Goal: Share content: Share content

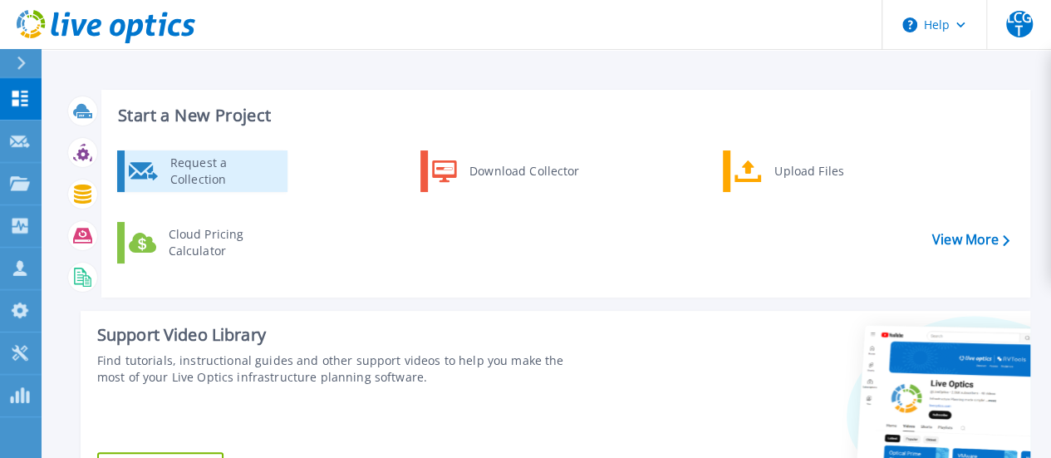
click at [245, 184] on div "Request a Collection" at bounding box center [222, 171] width 121 height 33
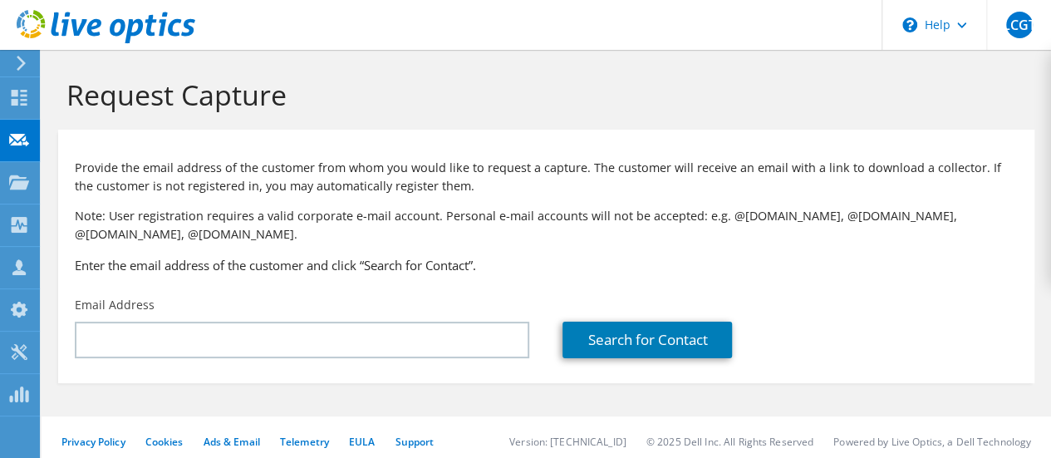
click at [18, 96] on icon at bounding box center [19, 98] width 20 height 16
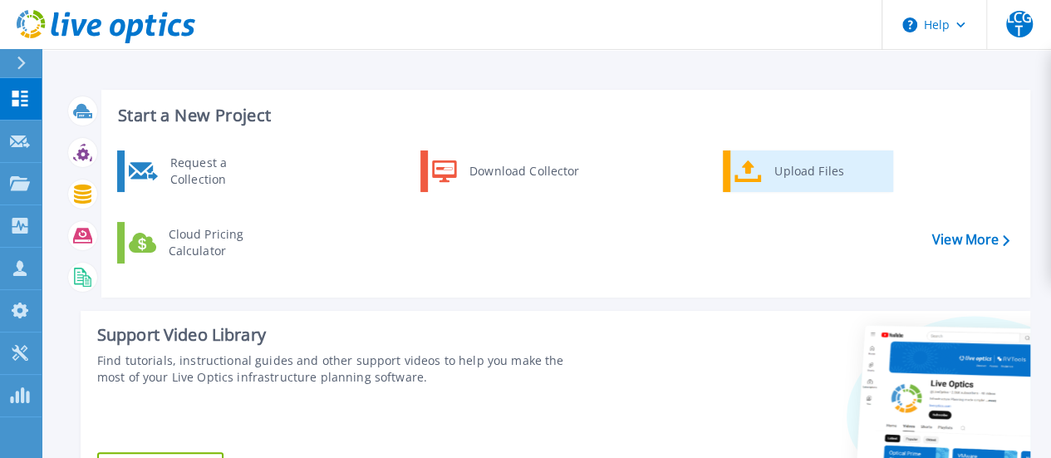
click at [814, 171] on div "Upload Files" at bounding box center [827, 171] width 123 height 33
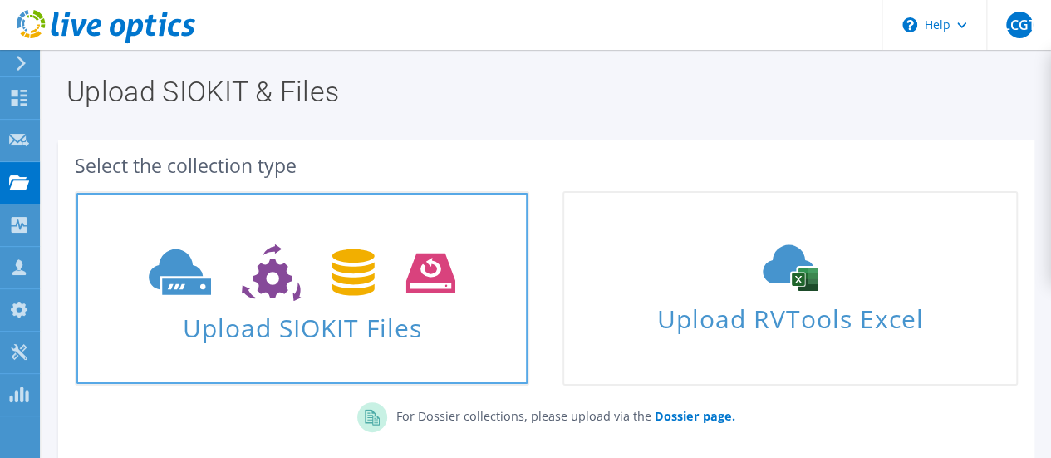
click at [296, 291] on icon at bounding box center [302, 272] width 307 height 57
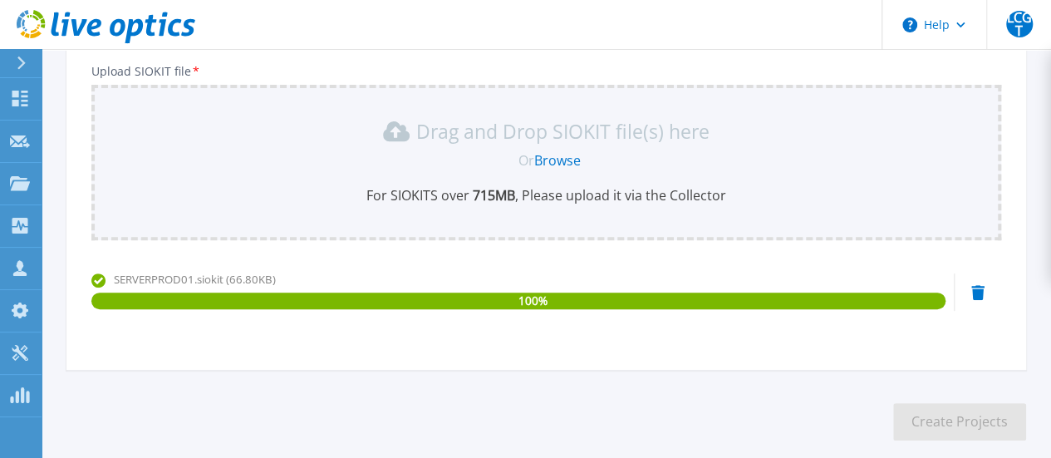
scroll to position [116, 0]
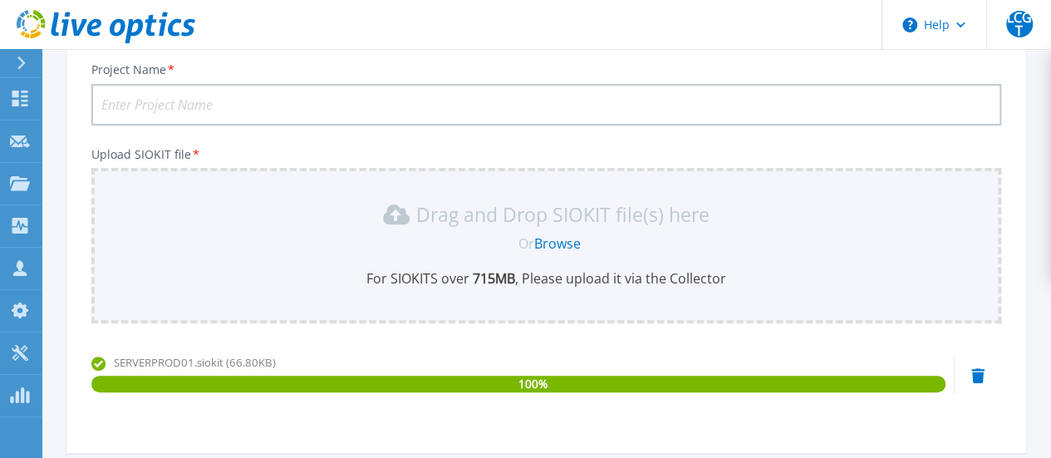
click at [215, 96] on input "Project Name *" at bounding box center [546, 105] width 910 height 42
type input "Prometal - Coleccion"
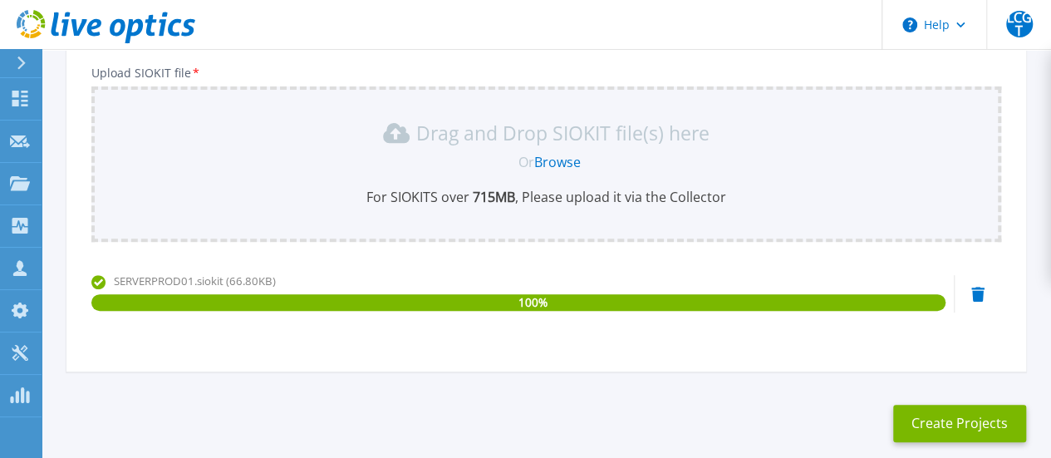
scroll to position [282, 0]
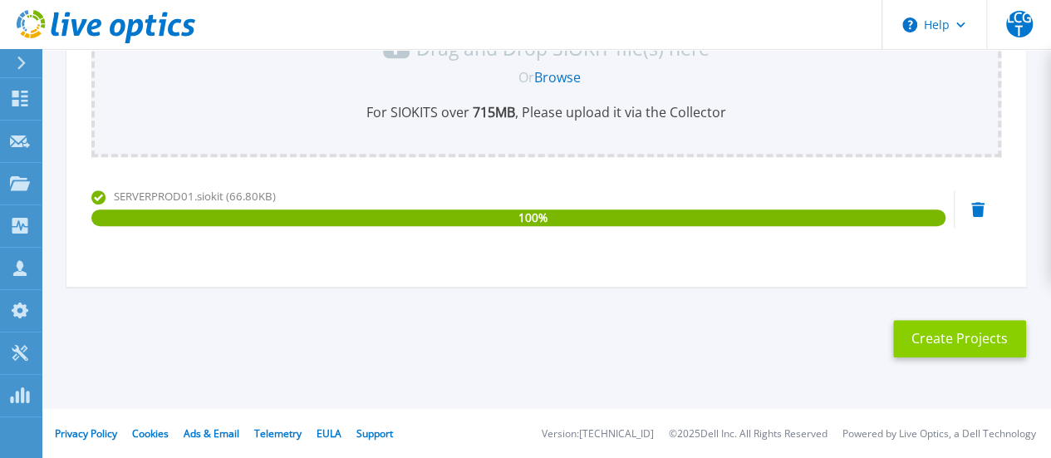
click at [915, 340] on button "Create Projects" at bounding box center [959, 338] width 133 height 37
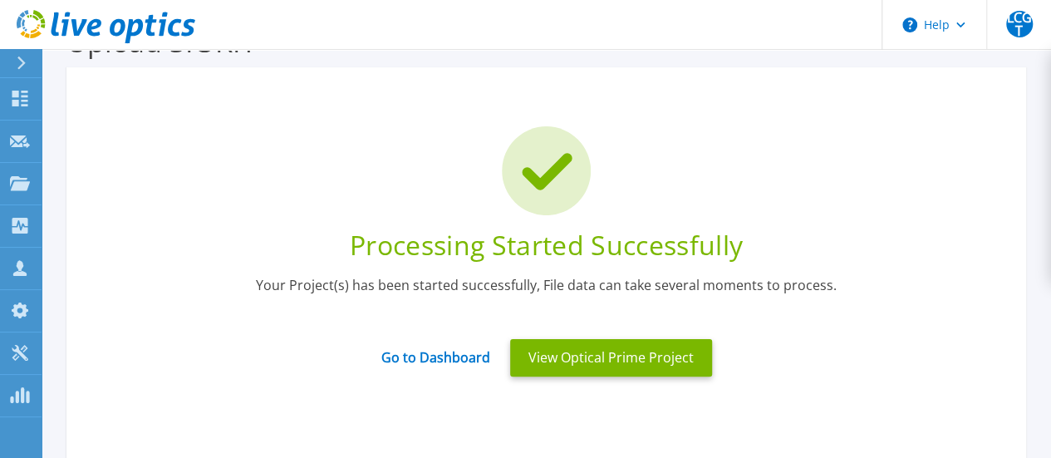
scroll to position [33, 0]
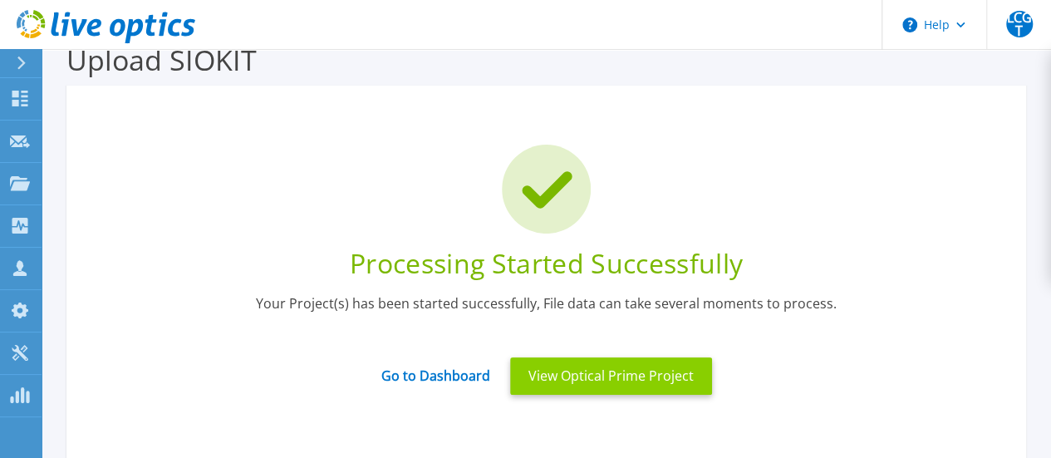
click at [611, 382] on button "View Optical Prime Project" at bounding box center [611, 375] width 202 height 37
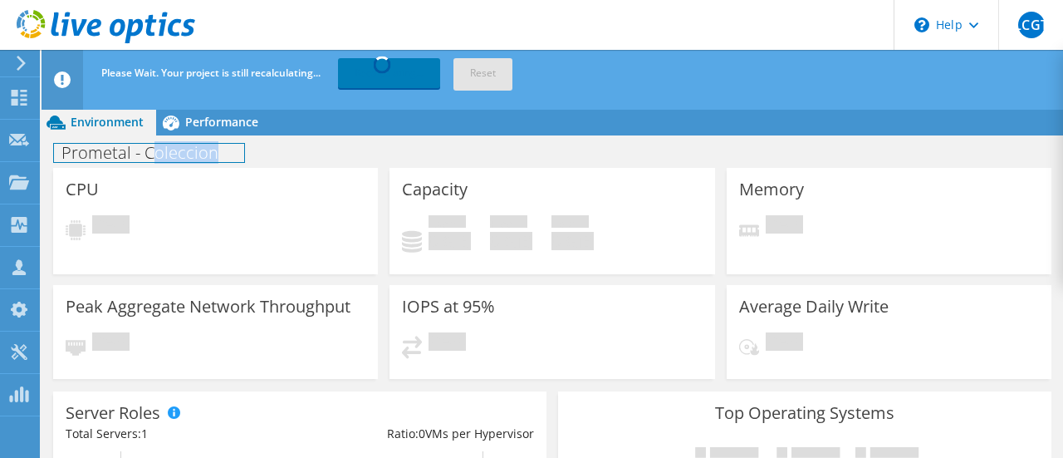
drag, startPoint x: 154, startPoint y: 159, endPoint x: 364, endPoint y: 167, distance: 210.3
click at [363, 165] on div "Prometal - Coleccion Print" at bounding box center [553, 152] width 1022 height 31
click at [368, 168] on div "CPU Pending" at bounding box center [215, 221] width 325 height 106
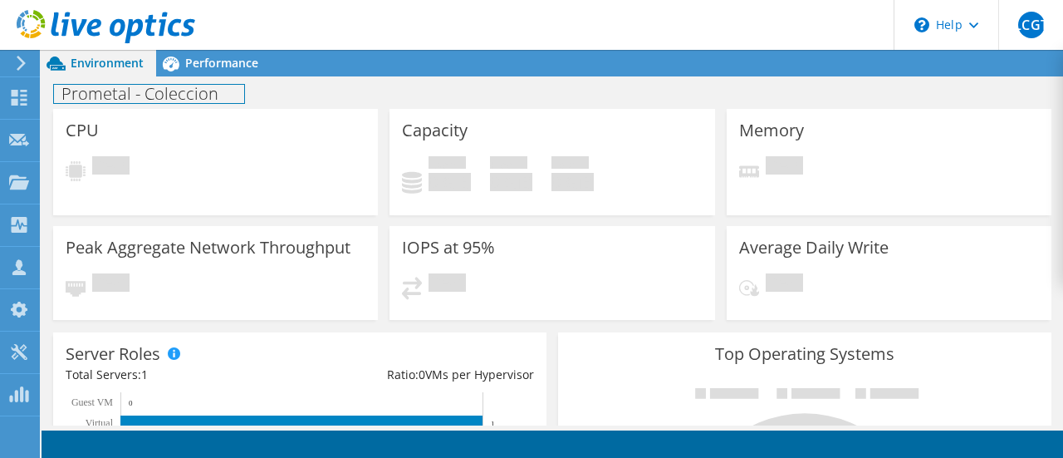
click at [95, 78] on div "Prometal - Coleccion Print" at bounding box center [553, 93] width 1022 height 31
click at [100, 68] on span "Environment" at bounding box center [107, 63] width 73 height 16
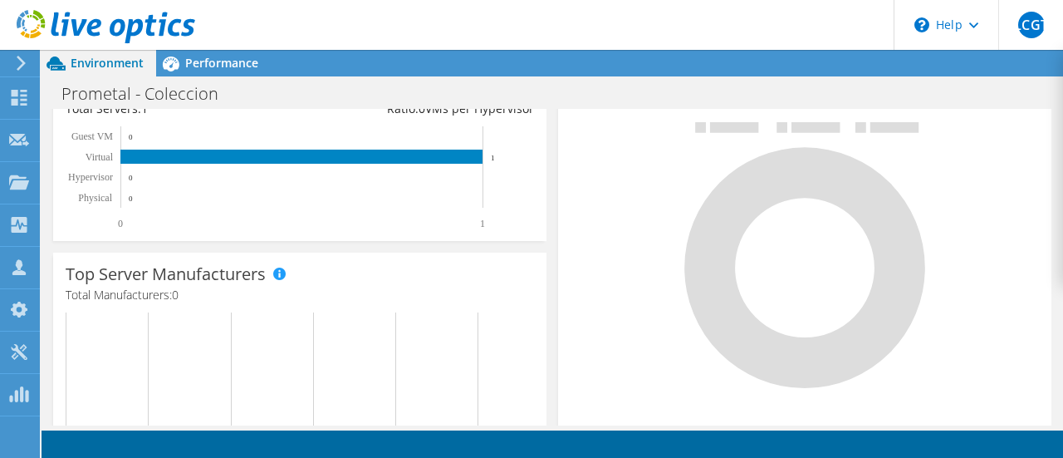
scroll to position [166, 0]
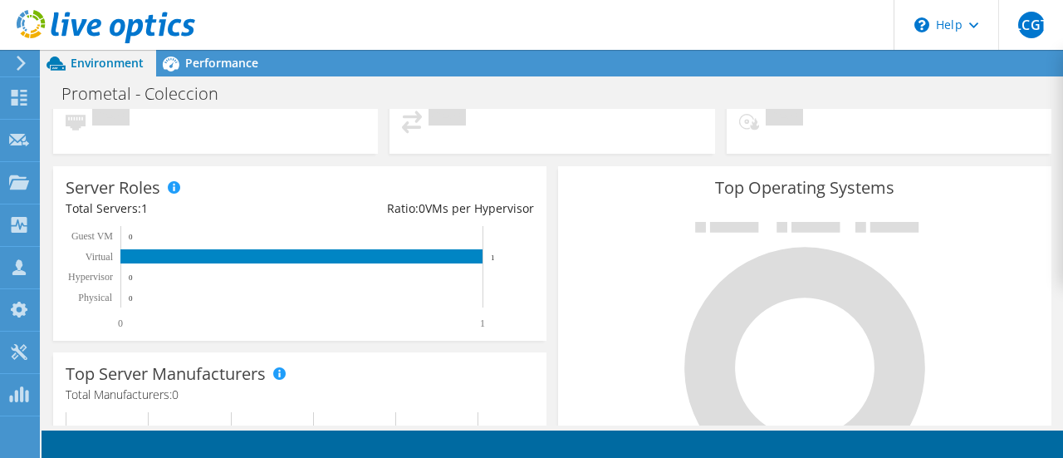
click at [103, 14] on icon at bounding box center [106, 27] width 179 height 34
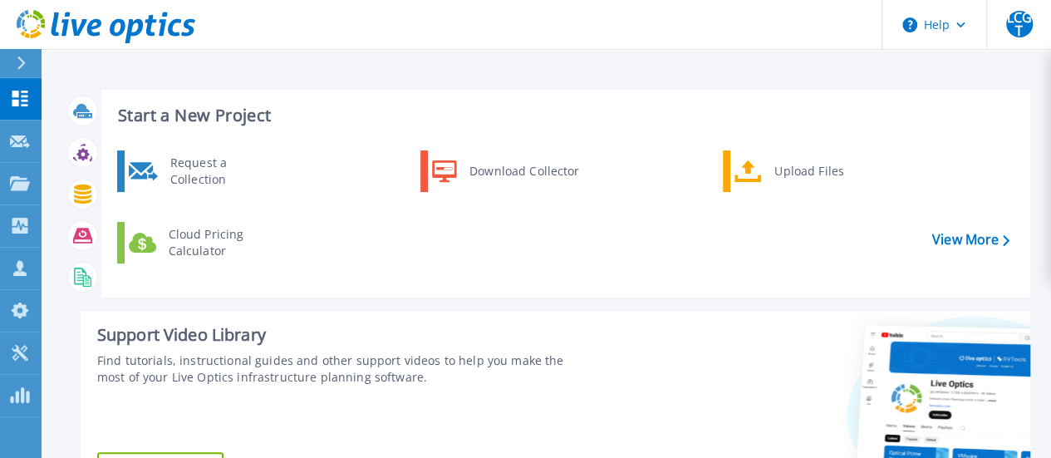
scroll to position [415, 0]
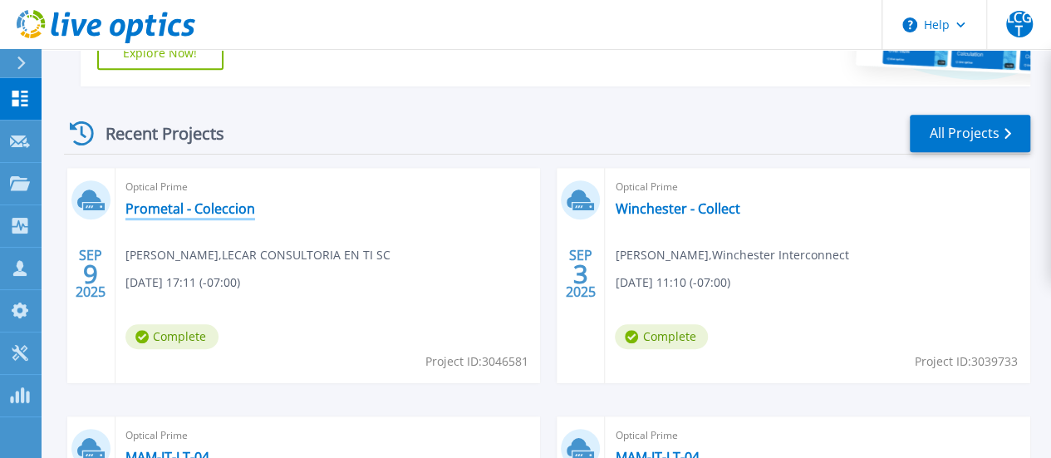
click at [194, 211] on link "Prometal - Coleccion" at bounding box center [190, 208] width 130 height 17
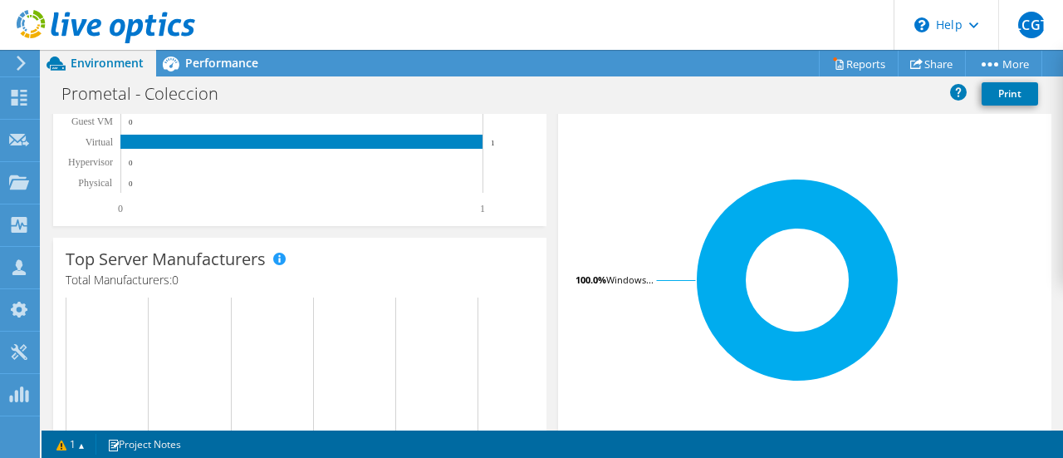
scroll to position [332, 0]
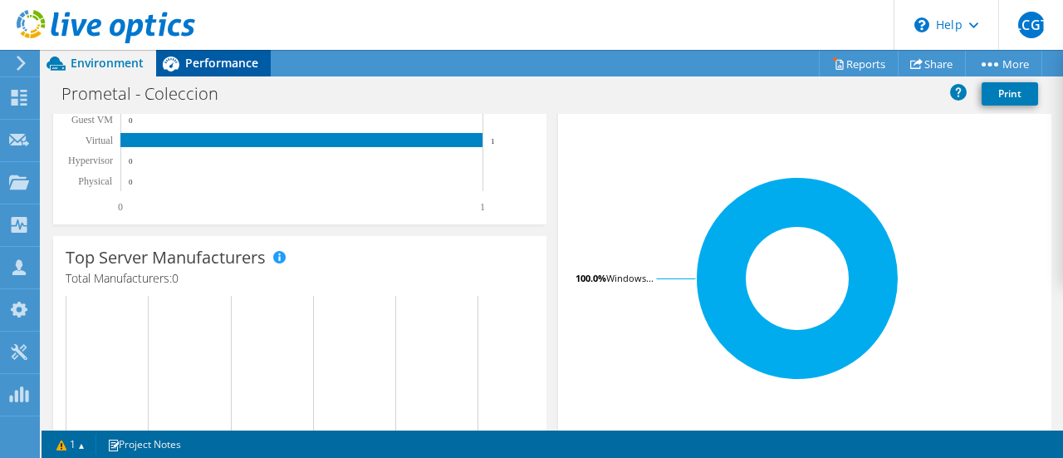
click at [238, 64] on span "Performance" at bounding box center [221, 63] width 73 height 16
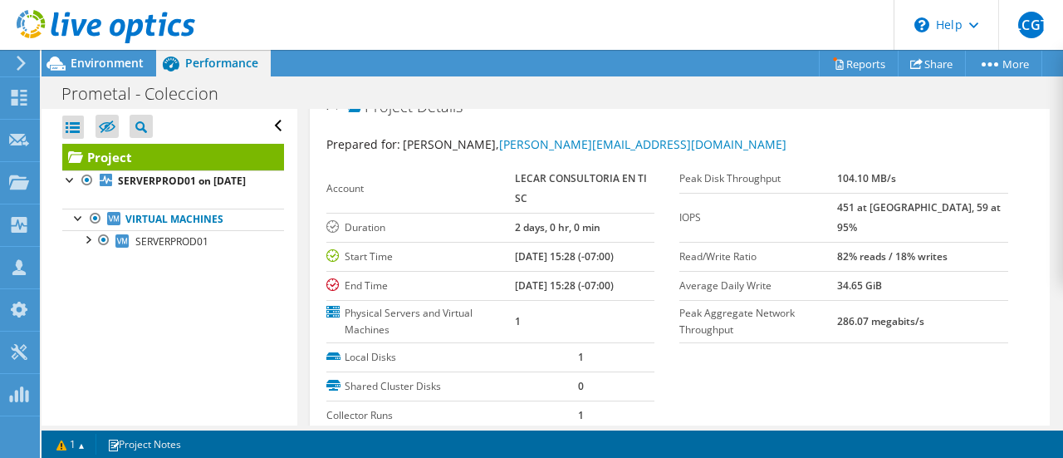
scroll to position [0, 0]
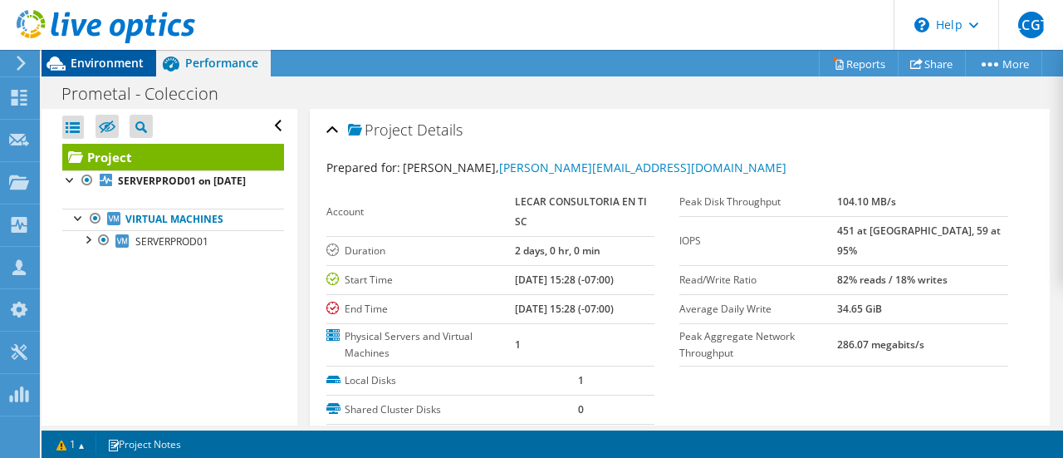
click at [78, 66] on span "Environment" at bounding box center [107, 63] width 73 height 16
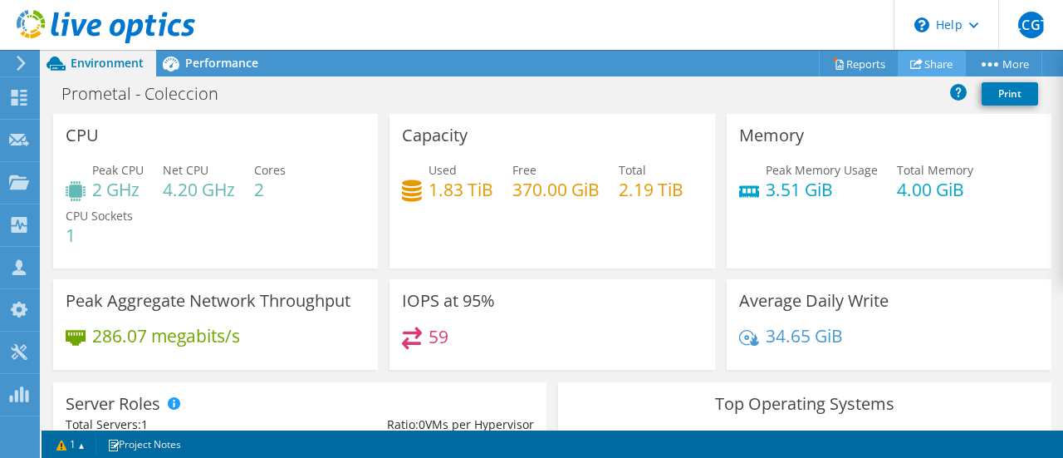
click at [925, 65] on link "Share" at bounding box center [932, 64] width 68 height 26
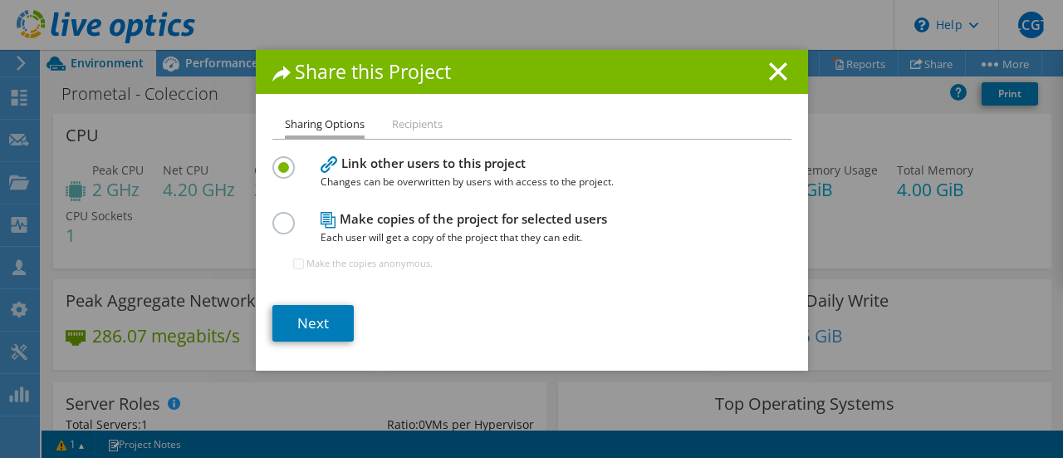
click at [385, 122] on ul "Sharing Options Recipients" at bounding box center [531, 127] width 519 height 24
click at [414, 122] on li "Recipients" at bounding box center [417, 125] width 51 height 21
click at [327, 318] on link "Next" at bounding box center [312, 323] width 81 height 37
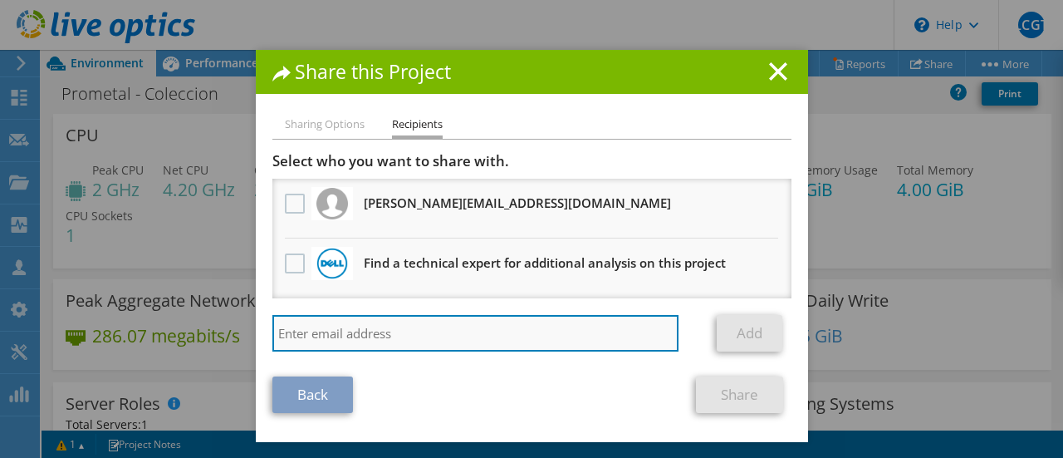
click at [498, 336] on input "search" at bounding box center [475, 333] width 407 height 37
type input "pzayas@qualisys.mx"
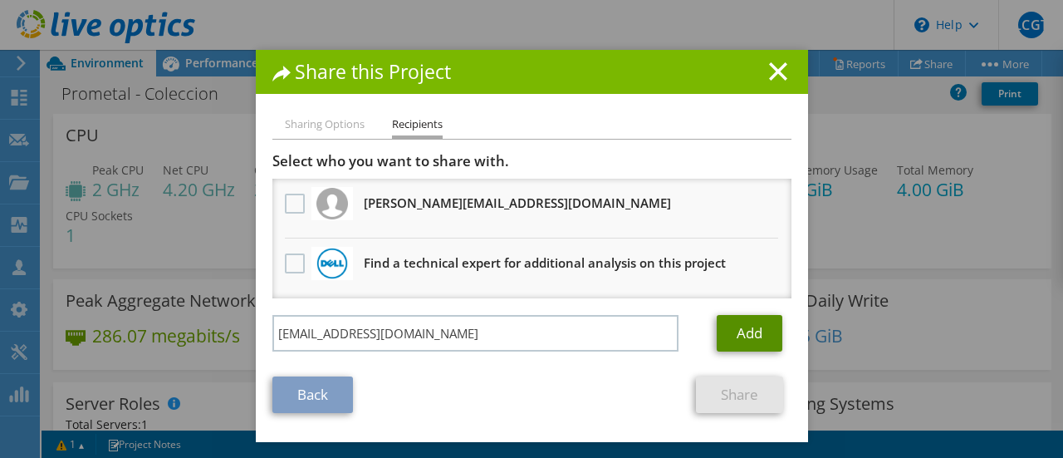
click at [751, 333] on link "Add" at bounding box center [750, 333] width 66 height 37
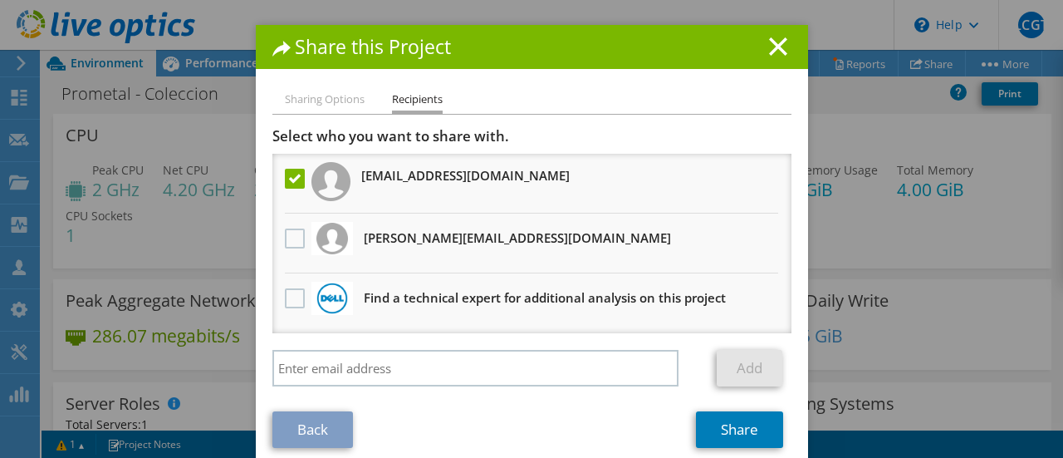
scroll to position [44, 0]
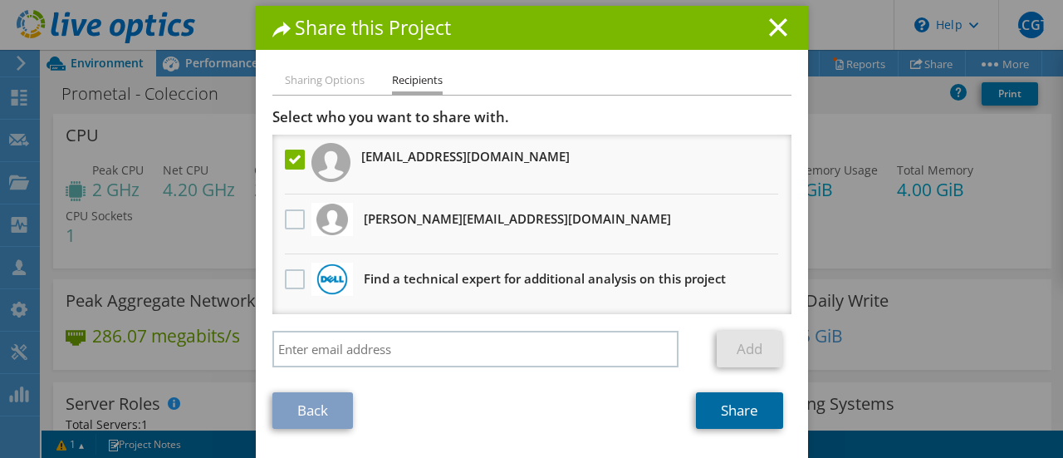
click at [743, 401] on link "Share" at bounding box center [739, 410] width 87 height 37
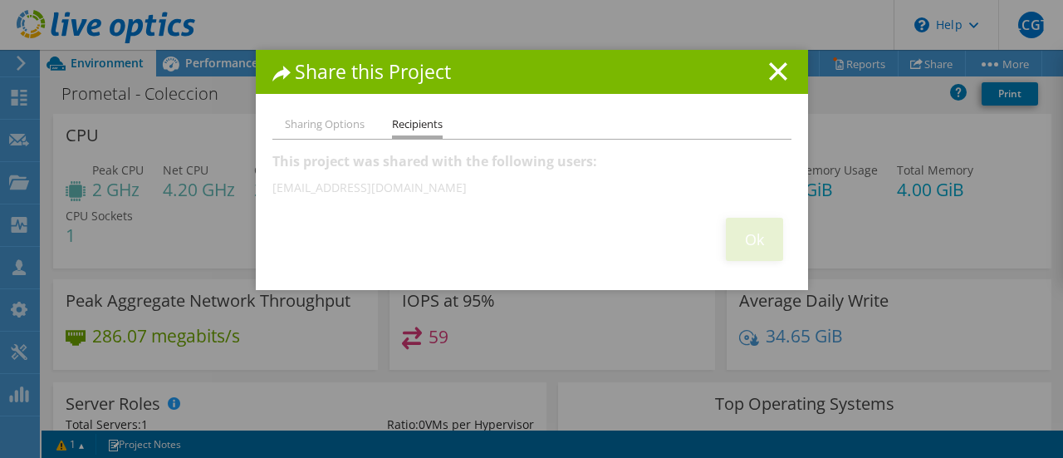
scroll to position [0, 0]
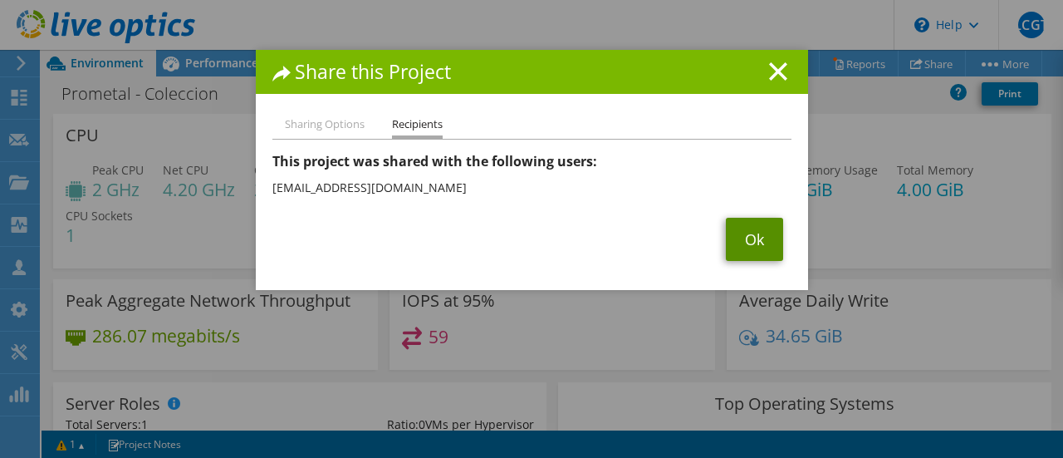
click at [743, 247] on link "Ok" at bounding box center [754, 239] width 57 height 43
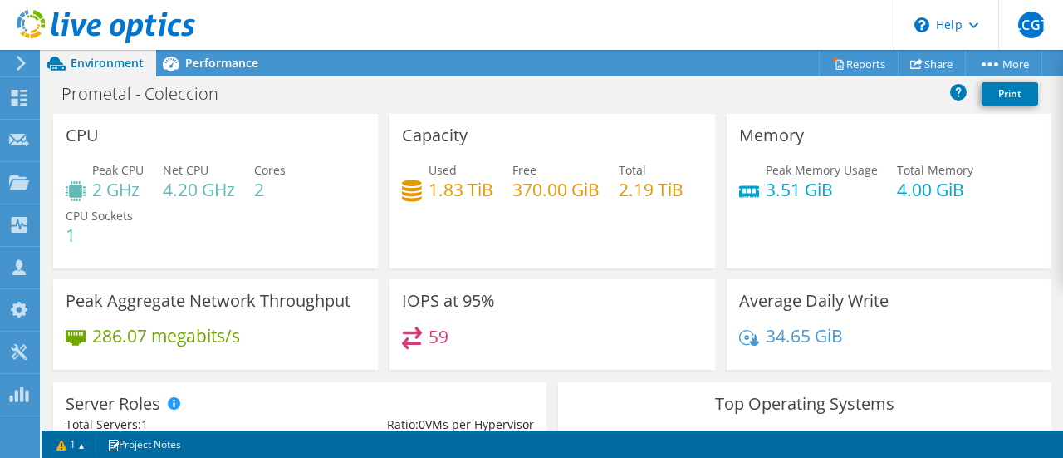
click at [400, 115] on div "Capacity Used 1.83 TiB Free 370.00 GiB Total 2.19 TiB" at bounding box center [552, 191] width 325 height 155
